Goal: Task Accomplishment & Management: Use online tool/utility

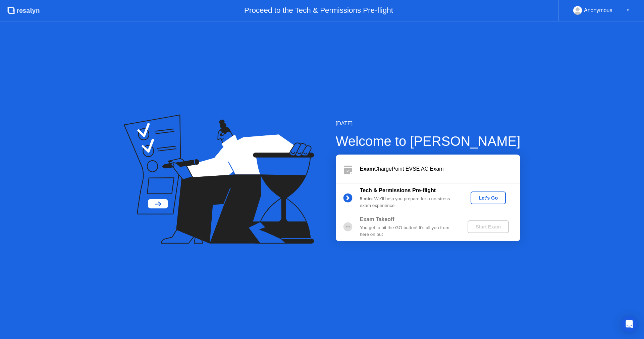
click at [493, 198] on div "Let's Go" at bounding box center [488, 197] width 30 height 5
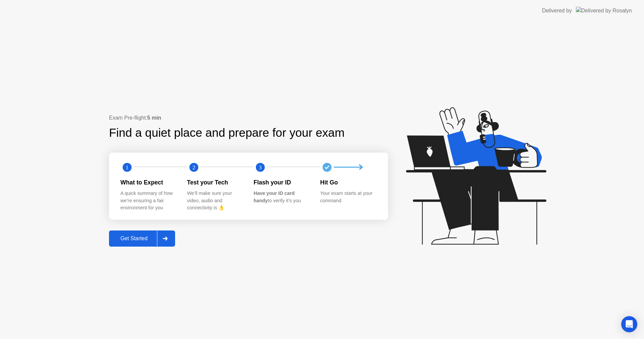
click at [148, 239] on div "Get Started" at bounding box center [134, 238] width 46 height 6
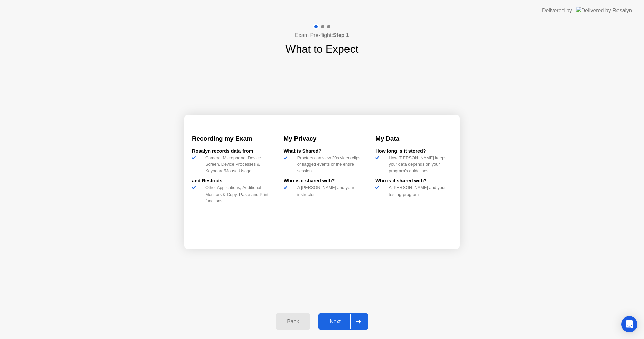
click at [334, 320] on div "Next" at bounding box center [335, 321] width 30 height 6
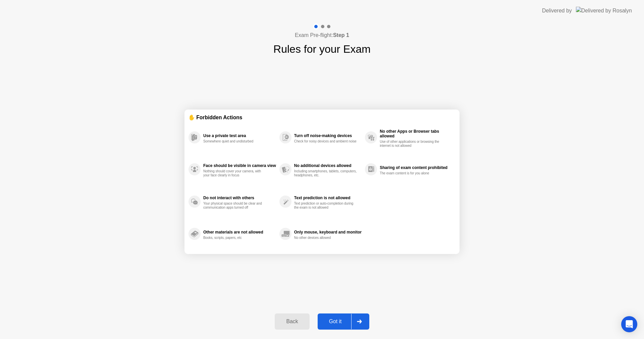
click at [331, 318] on div "Got it" at bounding box center [336, 321] width 32 height 6
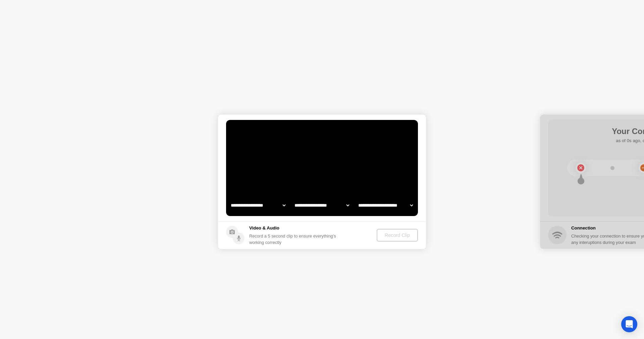
select select "**********"
select select "*******"
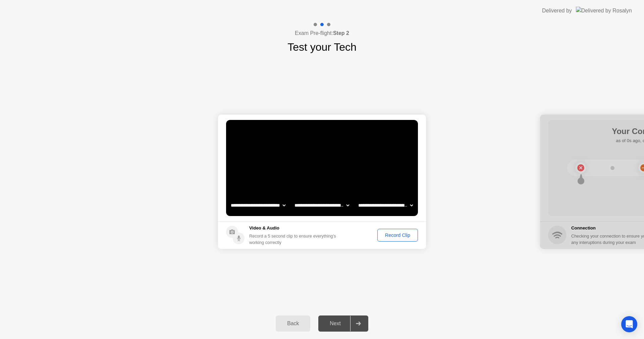
click at [396, 237] on div "Record Clip" at bounding box center [398, 234] width 36 height 5
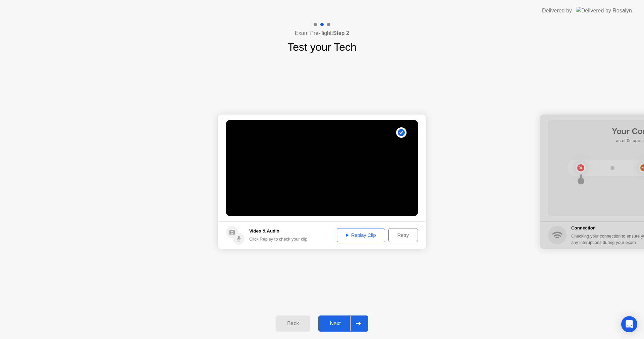
click at [370, 235] on div "Replay Clip" at bounding box center [361, 234] width 44 height 5
click at [347, 235] on icon at bounding box center [347, 235] width 3 height 3
click at [333, 324] on div "Next" at bounding box center [335, 323] width 30 height 6
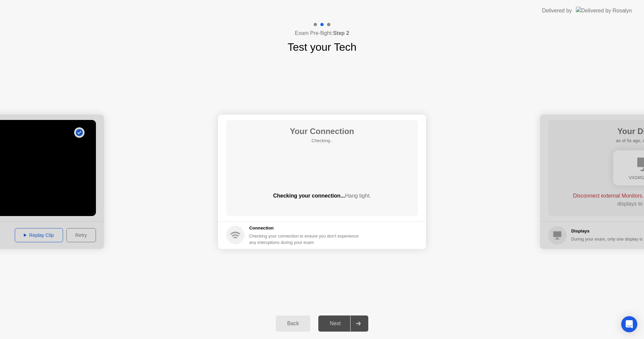
click at [336, 321] on div "Next" at bounding box center [335, 323] width 30 height 6
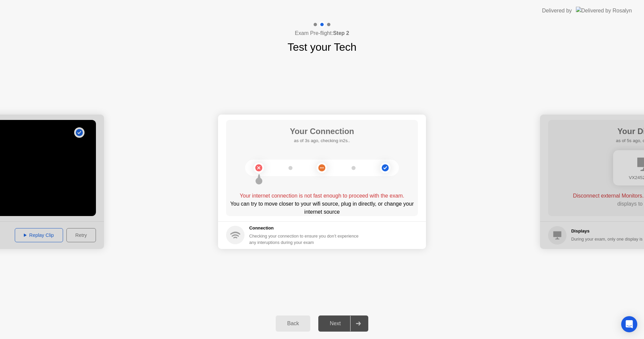
click at [295, 322] on div "Back" at bounding box center [293, 323] width 31 height 6
